Goal: Task Accomplishment & Management: Complete application form

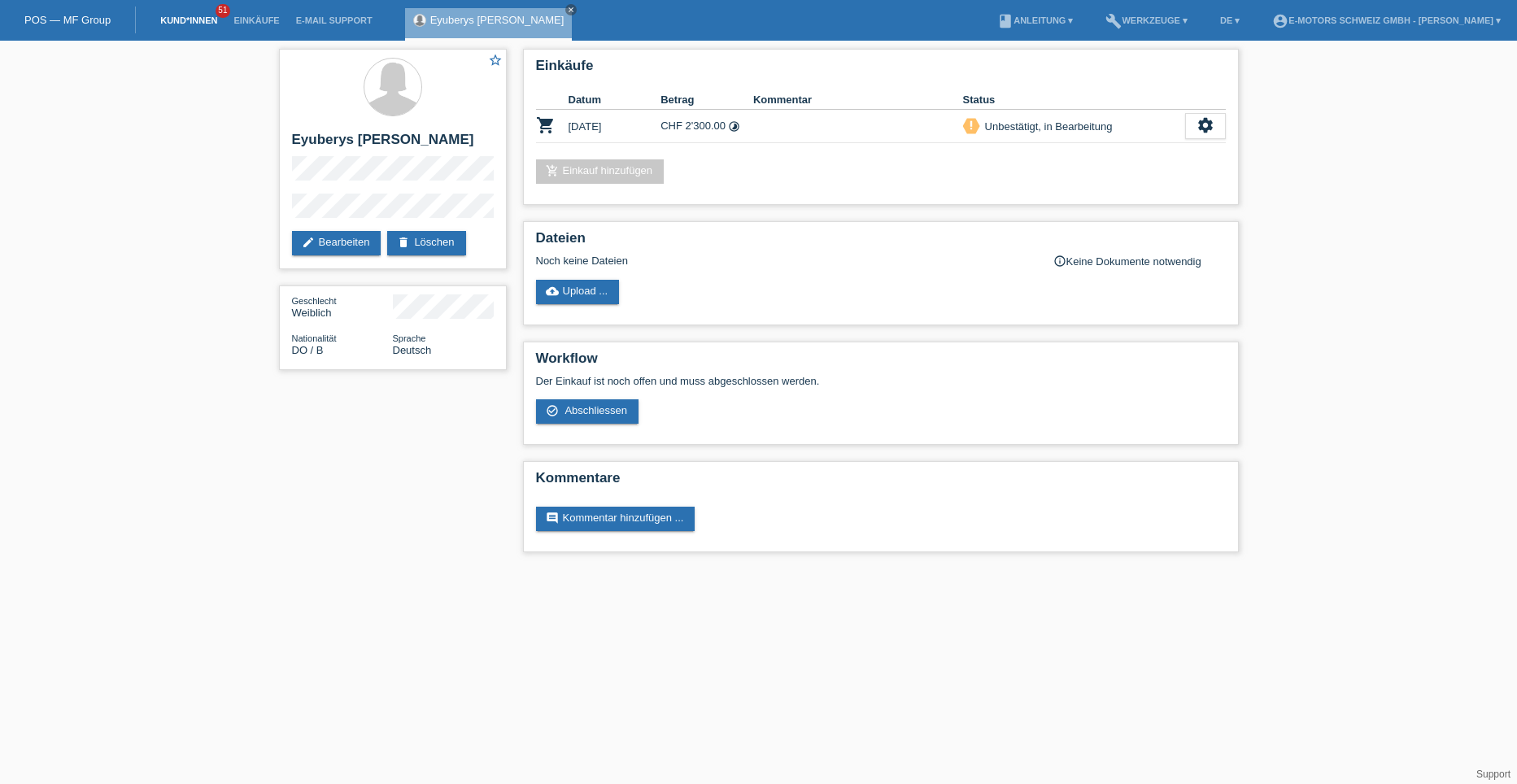
click at [183, 17] on link "Kund*innen" at bounding box center [188, 20] width 73 height 10
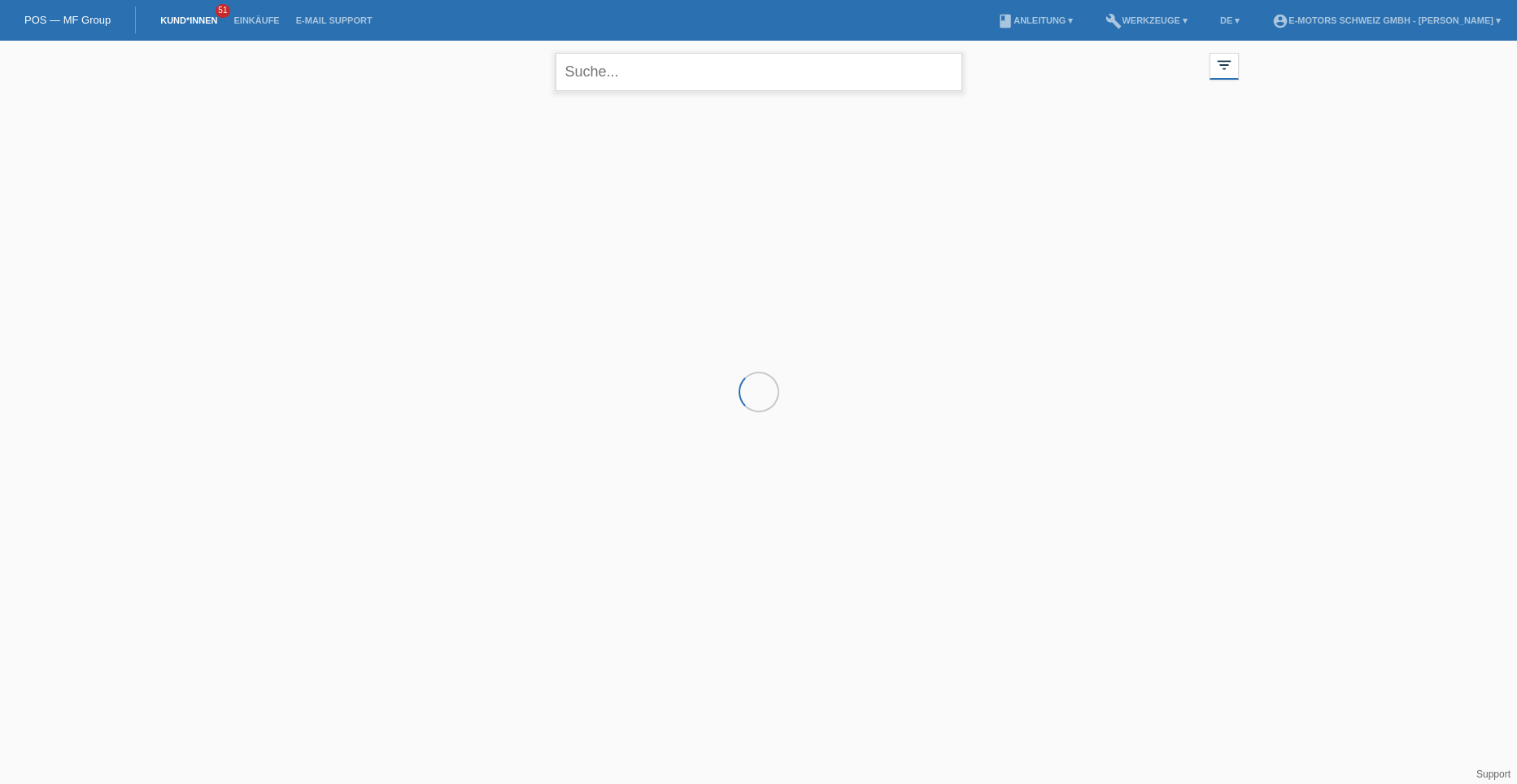
click at [584, 73] on input "text" at bounding box center [759, 72] width 407 height 39
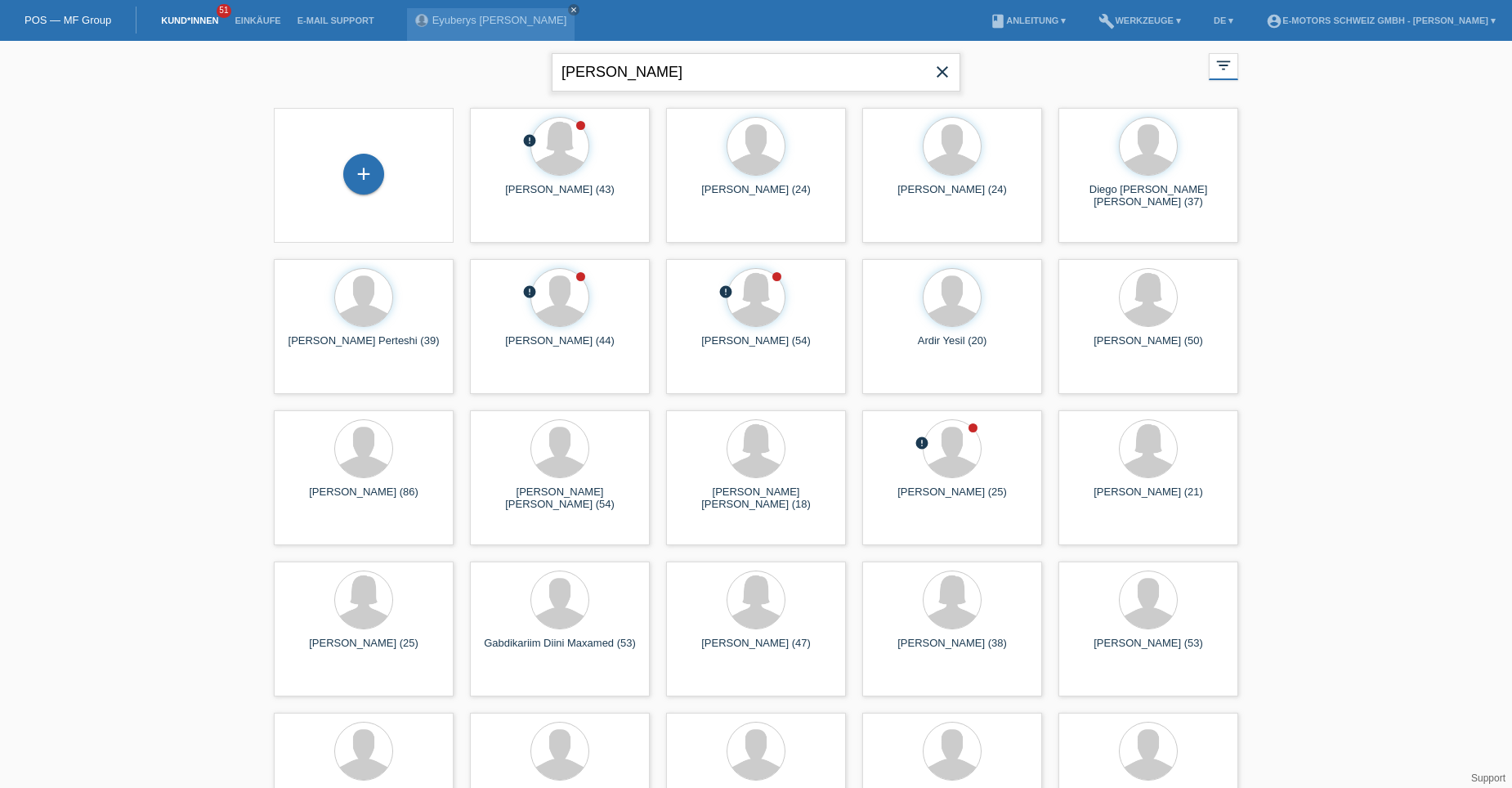
type input "ilda marlen"
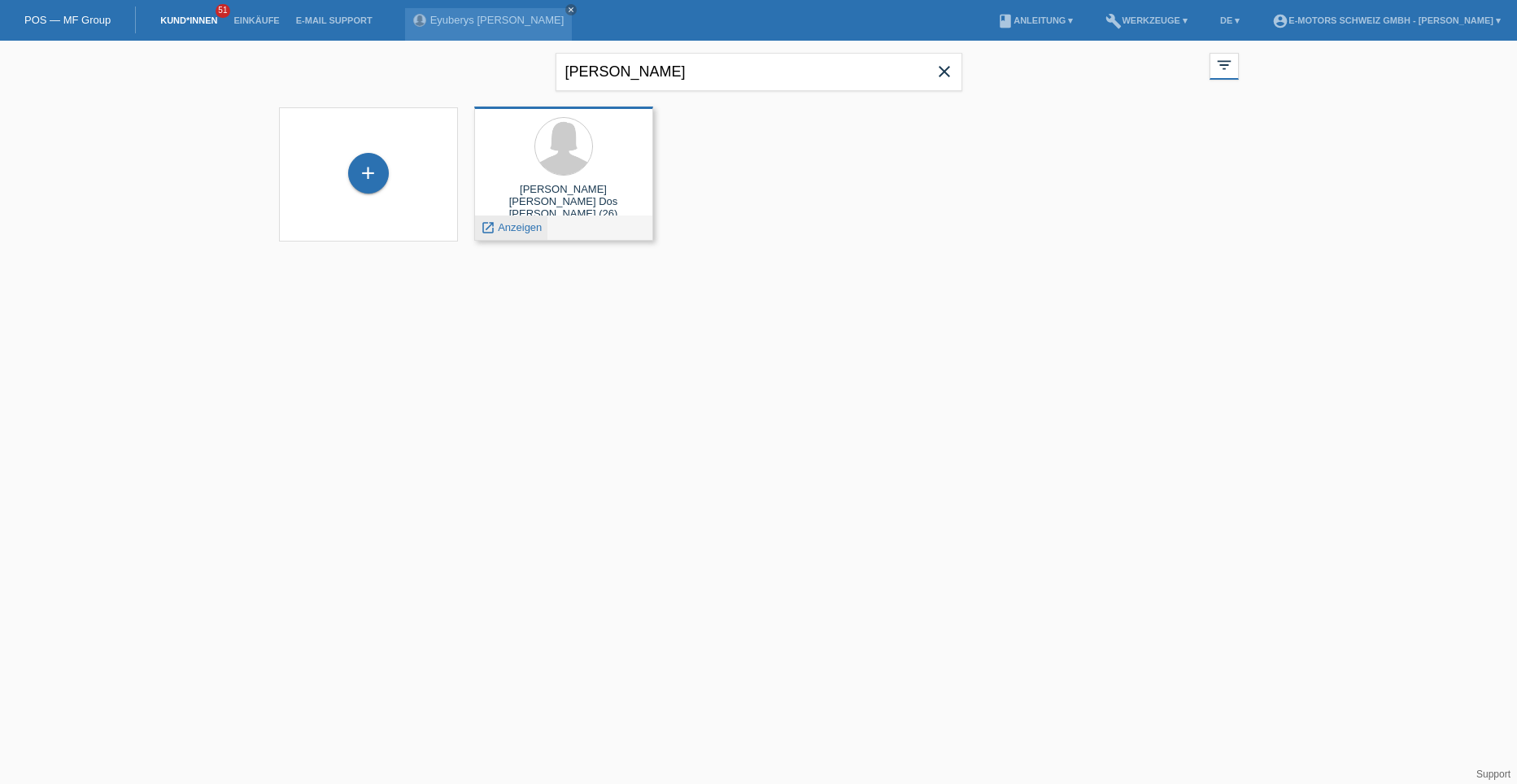
click at [522, 221] on span "Anzeigen" at bounding box center [520, 227] width 44 height 12
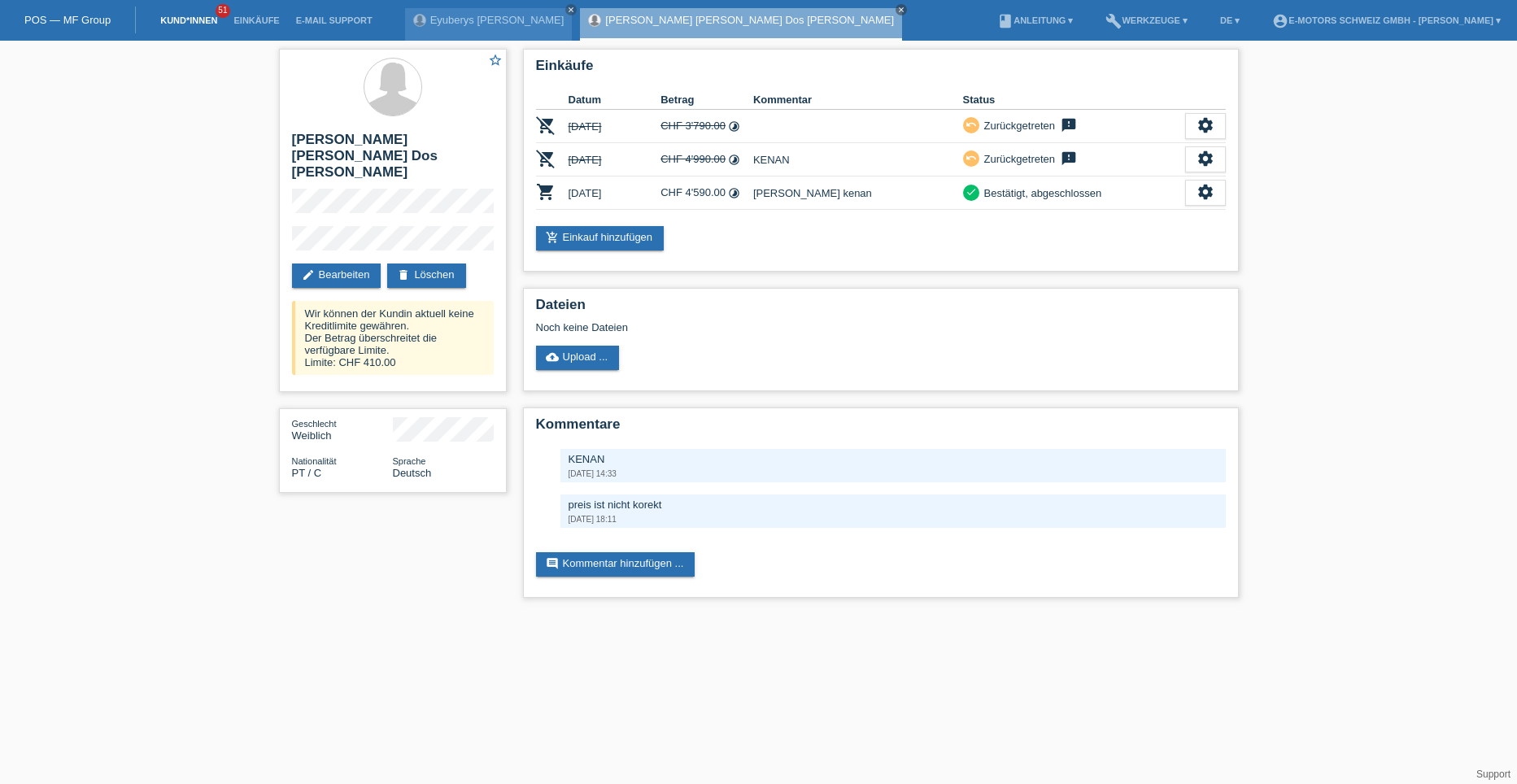
click at [182, 16] on link "Kund*innen" at bounding box center [188, 20] width 73 height 10
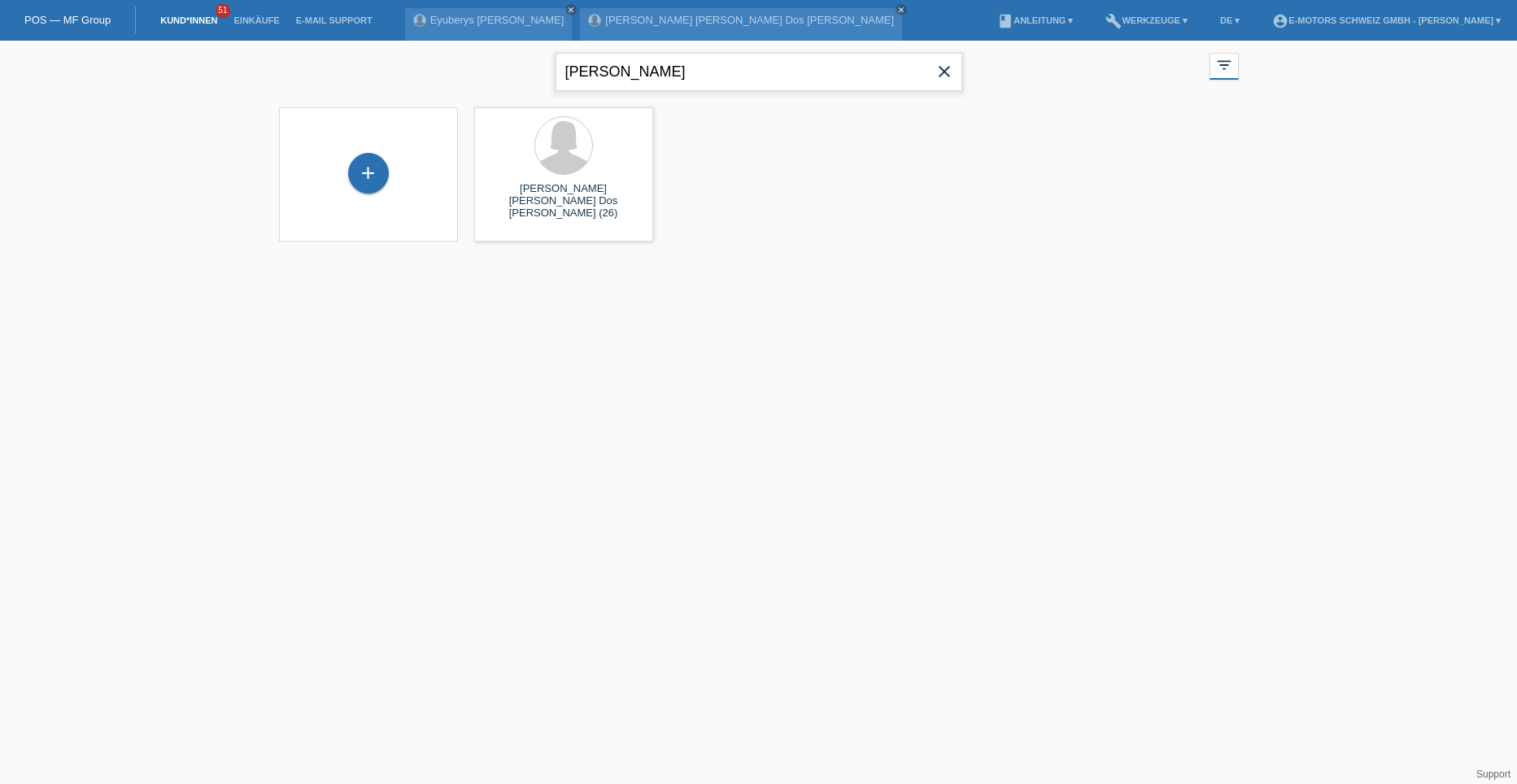
click at [689, 67] on input "[PERSON_NAME]" at bounding box center [759, 72] width 407 height 39
type input "i"
click at [242, 21] on link "Einkäufe" at bounding box center [256, 20] width 61 height 10
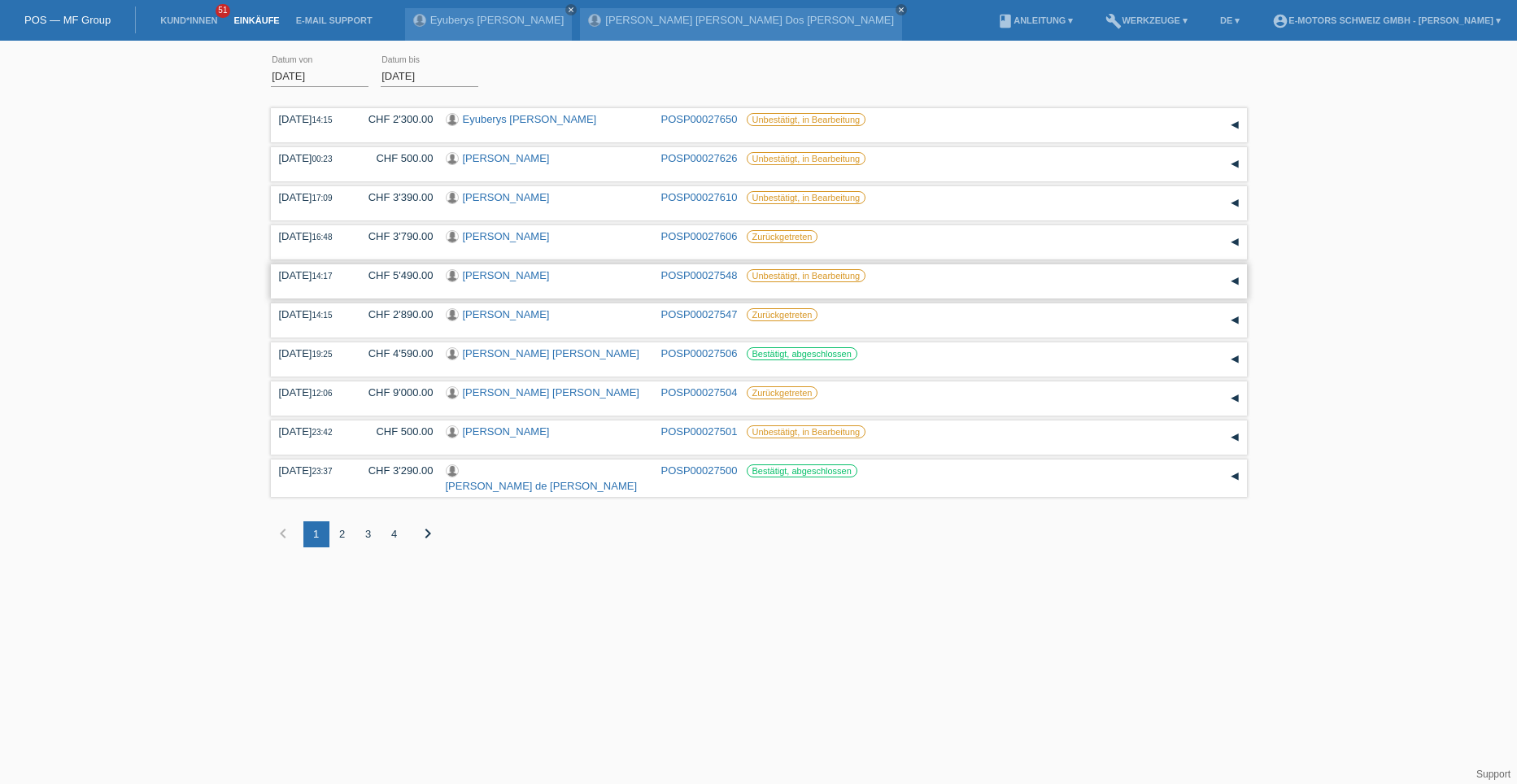
click at [791, 284] on div "15.09.2025 14:17 CHF 5'490.00 Heidi Imhoof POSP00027548 Unbestätigt, in Bearbei…" at bounding box center [759, 282] width 960 height 25
click at [493, 270] on link "[PERSON_NAME]" at bounding box center [506, 276] width 87 height 12
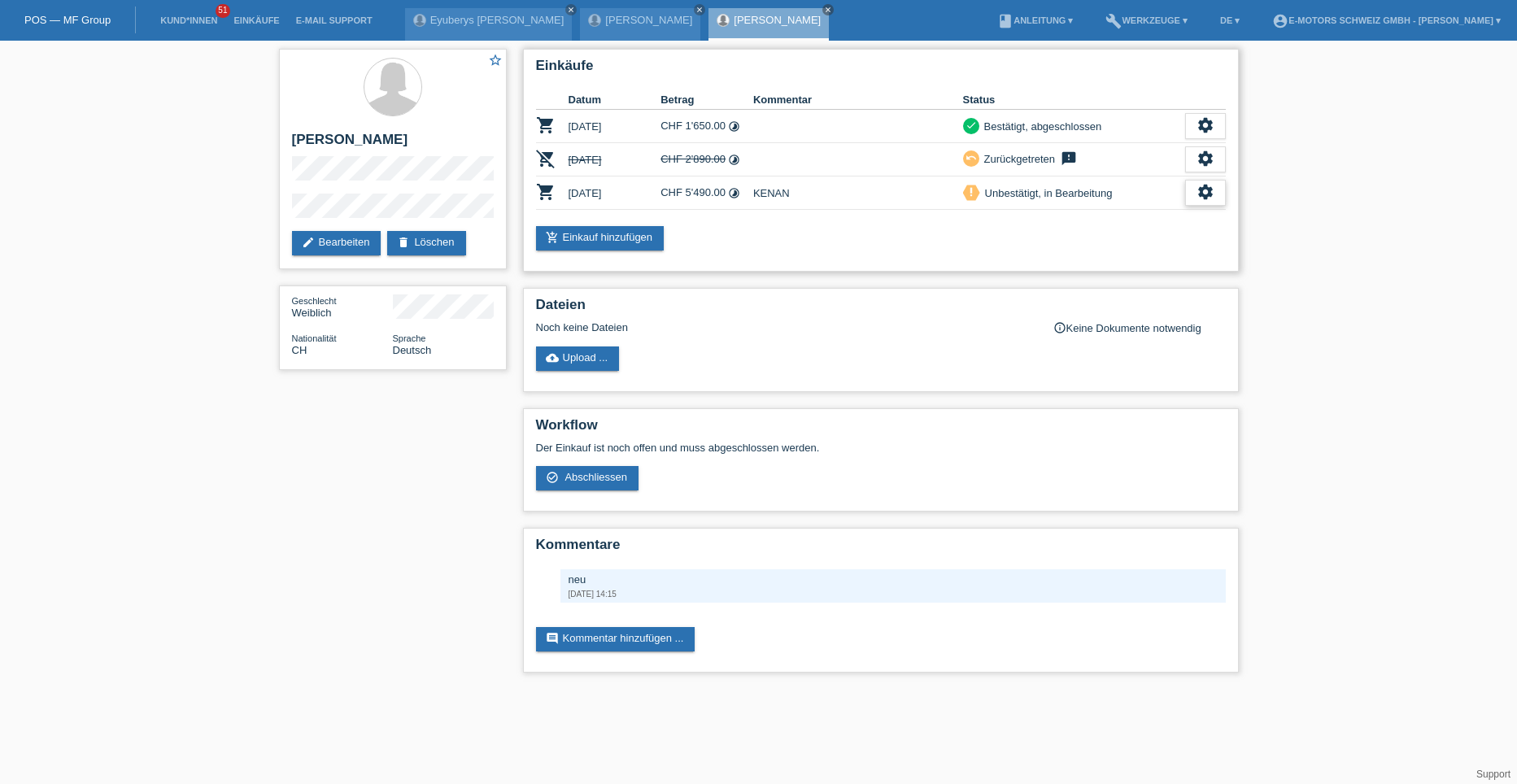
click at [1199, 193] on icon "settings" at bounding box center [1205, 191] width 18 height 18
click at [1053, 241] on span "AGB herunterladen" at bounding box center [1087, 242] width 95 height 19
click at [1008, 17] on link "book Anleitung ▾" at bounding box center [1035, 20] width 92 height 10
click at [1128, 18] on link "build Werkzeuge ▾" at bounding box center [1146, 20] width 98 height 10
click at [1122, 61] on span "Raten-Kalkulator" at bounding box center [1117, 61] width 83 height 19
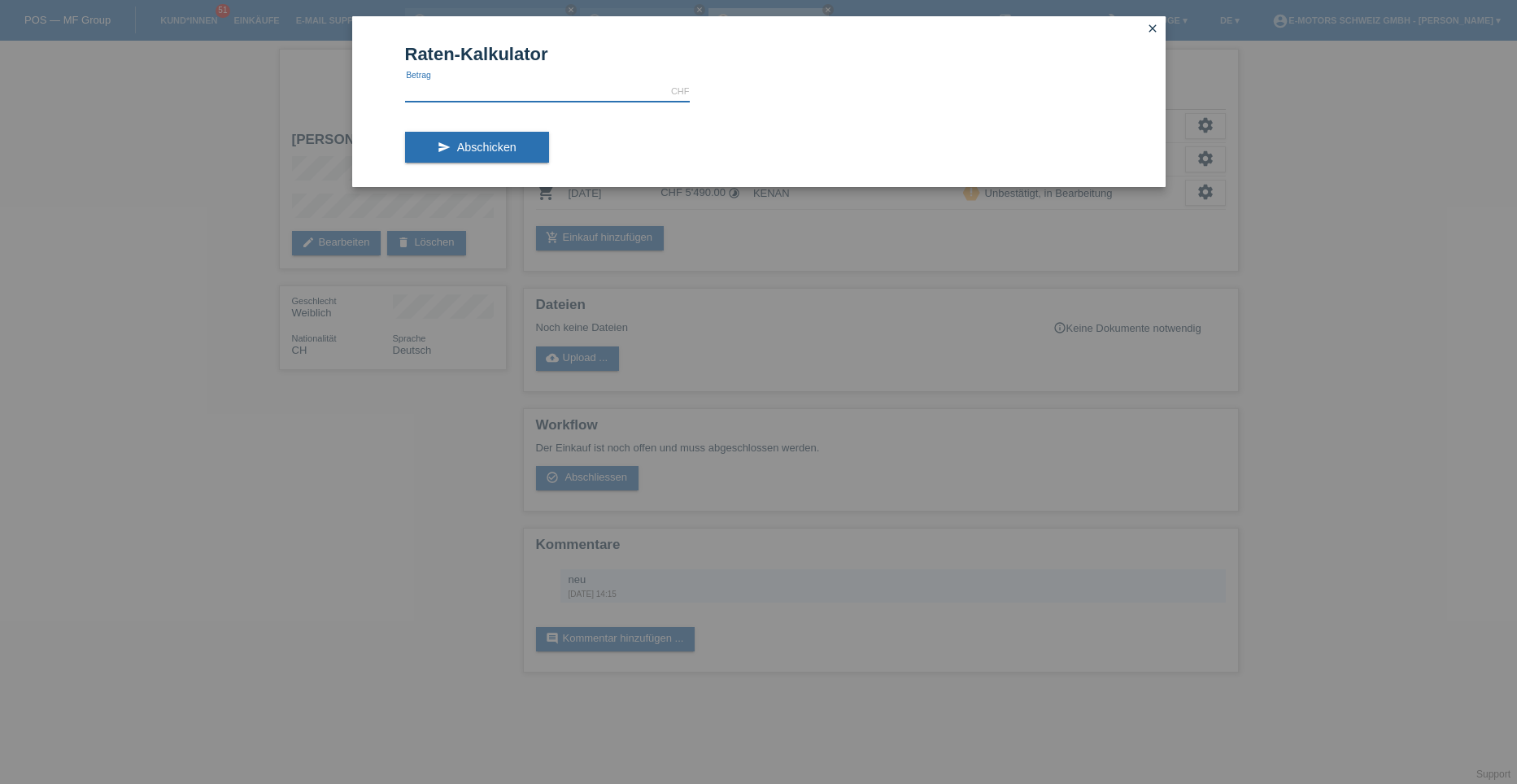
click at [544, 97] on input "text" at bounding box center [547, 91] width 285 height 20
click at [494, 88] on input "text" at bounding box center [547, 91] width 285 height 20
type input "5490.00"
click at [496, 150] on span "Abschicken" at bounding box center [488, 147] width 60 height 13
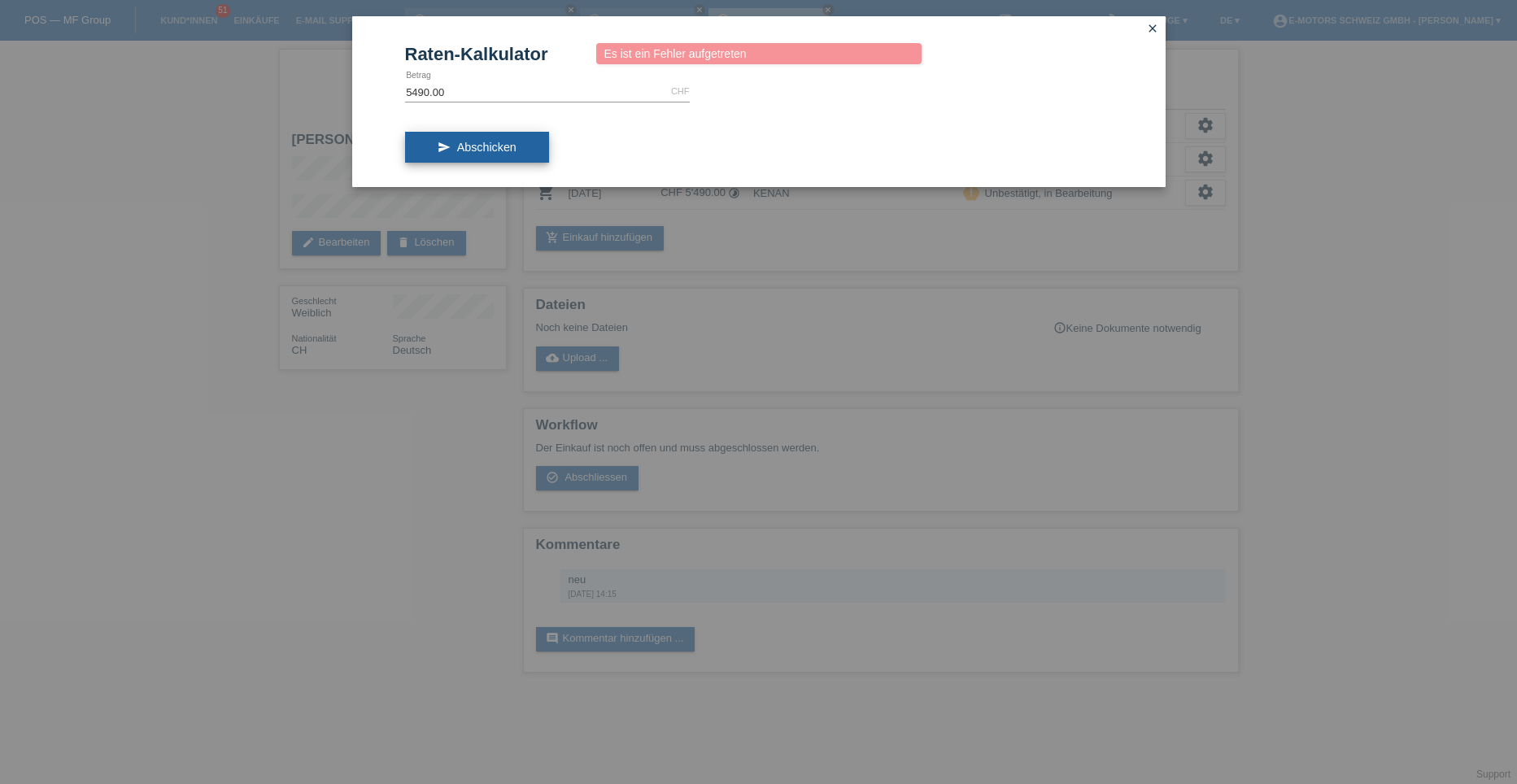
click at [479, 154] on button "send Abschicken" at bounding box center [477, 147] width 144 height 31
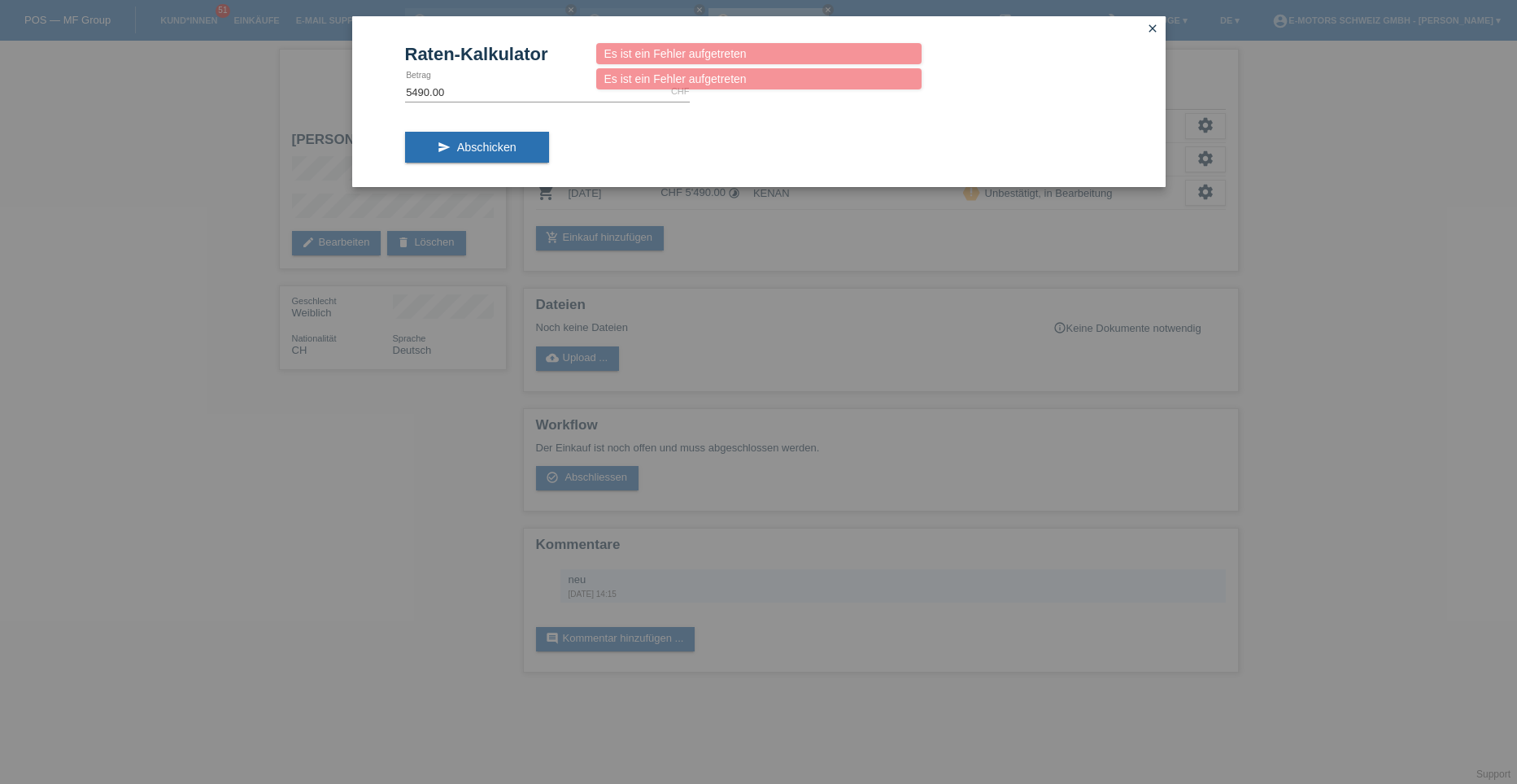
click at [1152, 32] on icon "close" at bounding box center [1152, 28] width 13 height 13
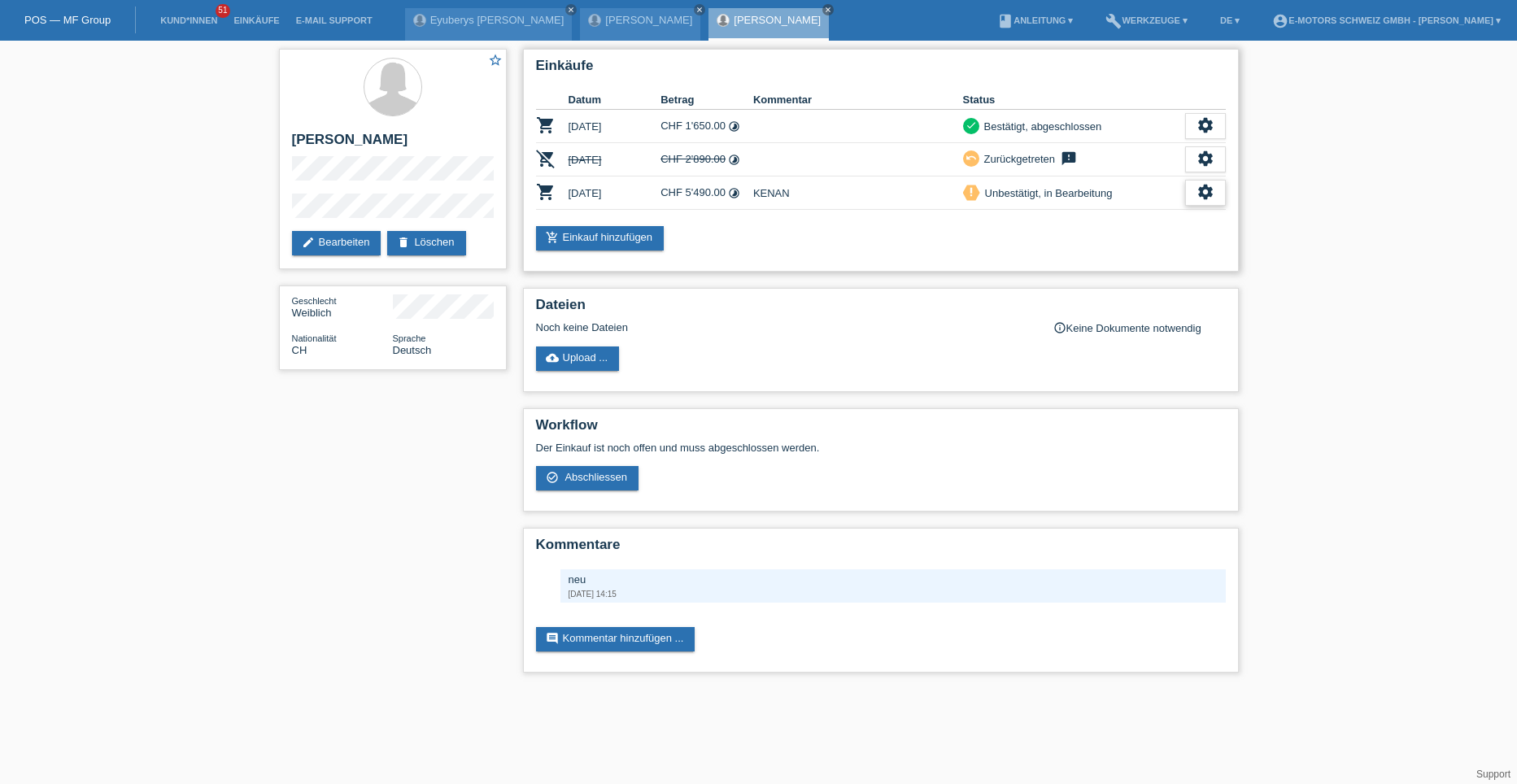
click at [1217, 198] on div "settings" at bounding box center [1205, 193] width 40 height 26
click at [1058, 263] on span "Abschliessen" at bounding box center [1073, 267] width 68 height 19
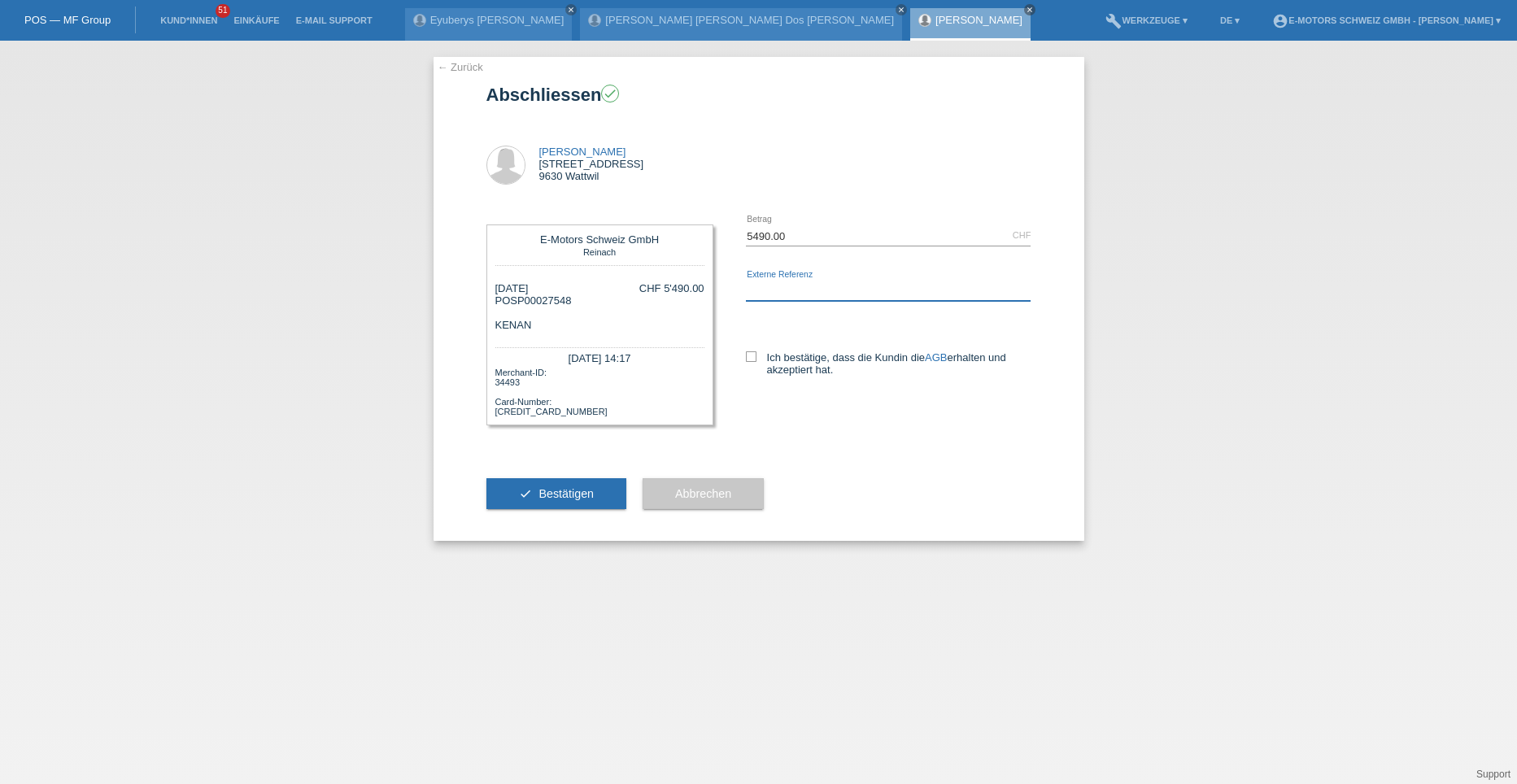
click at [768, 290] on input "text" at bounding box center [888, 291] width 285 height 20
type input "Kenan"
click at [751, 358] on icon at bounding box center [751, 356] width 11 height 11
click at [751, 358] on input "Ich bestätige, dass die Kundin die AGB erhalten und akzeptiert hat." at bounding box center [751, 356] width 11 height 11
checkbox input "true"
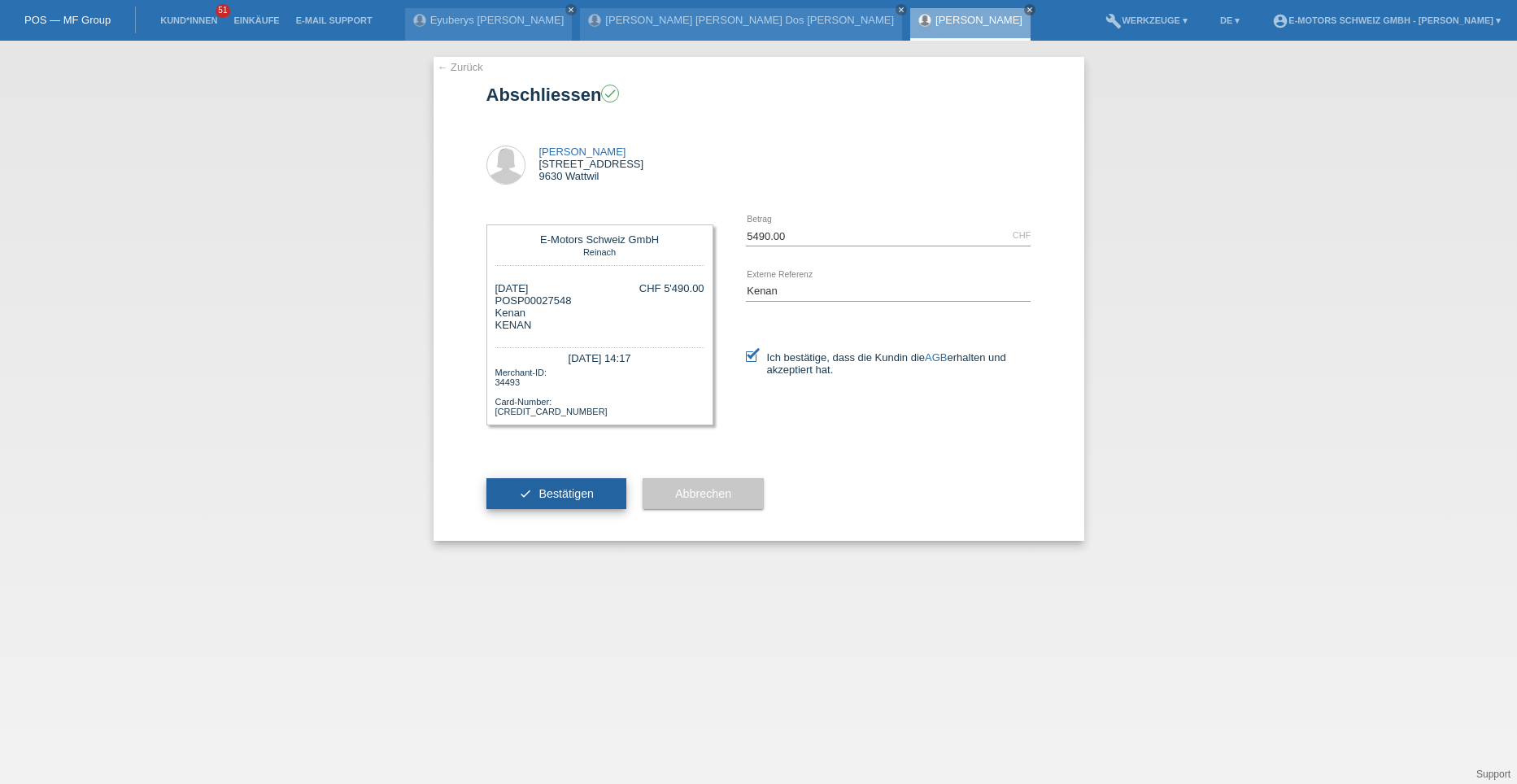
click at [537, 487] on button "check Bestätigen" at bounding box center [557, 493] width 141 height 31
